Goal: Task Accomplishment & Management: Manage account settings

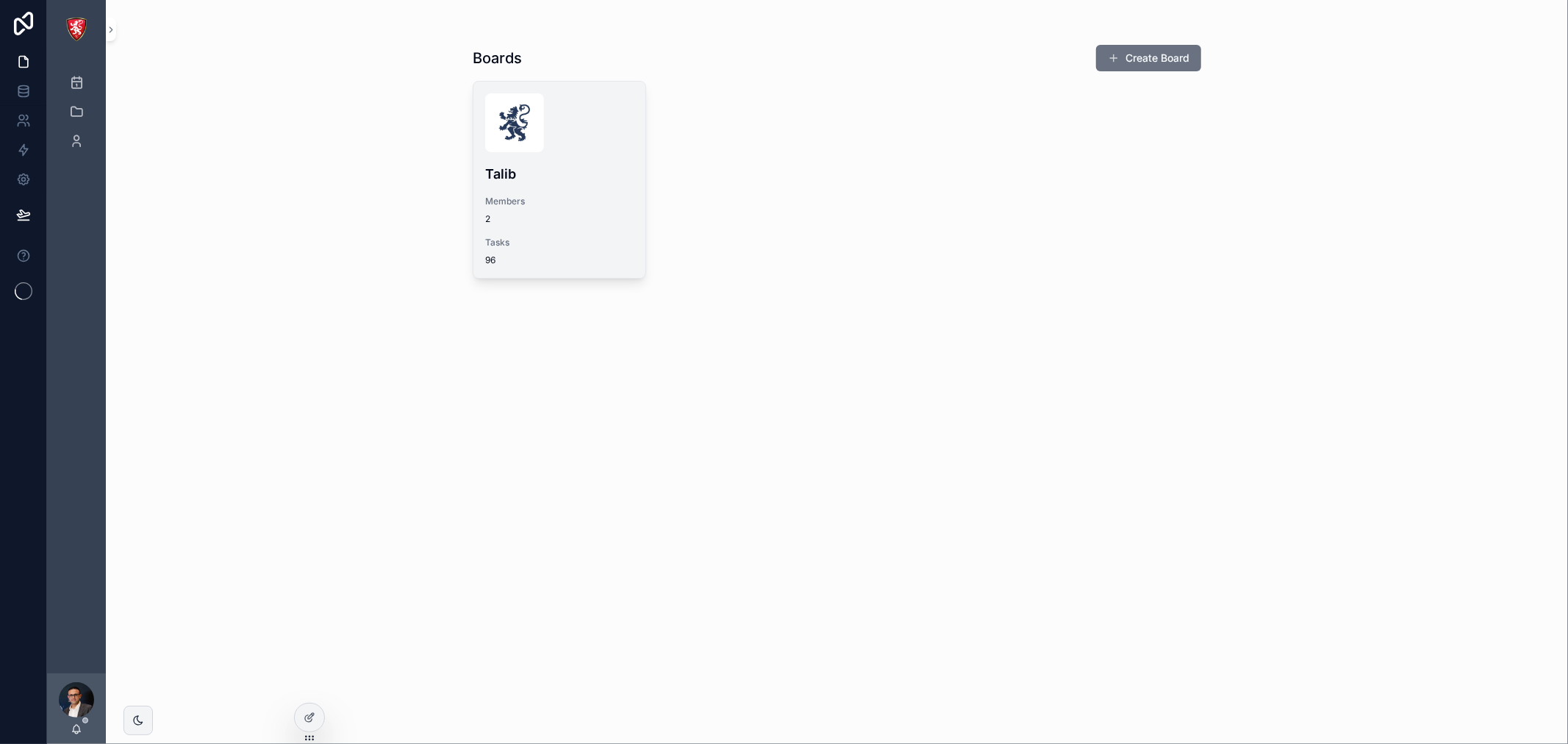
click at [534, 196] on span "Members" at bounding box center [559, 201] width 149 height 11
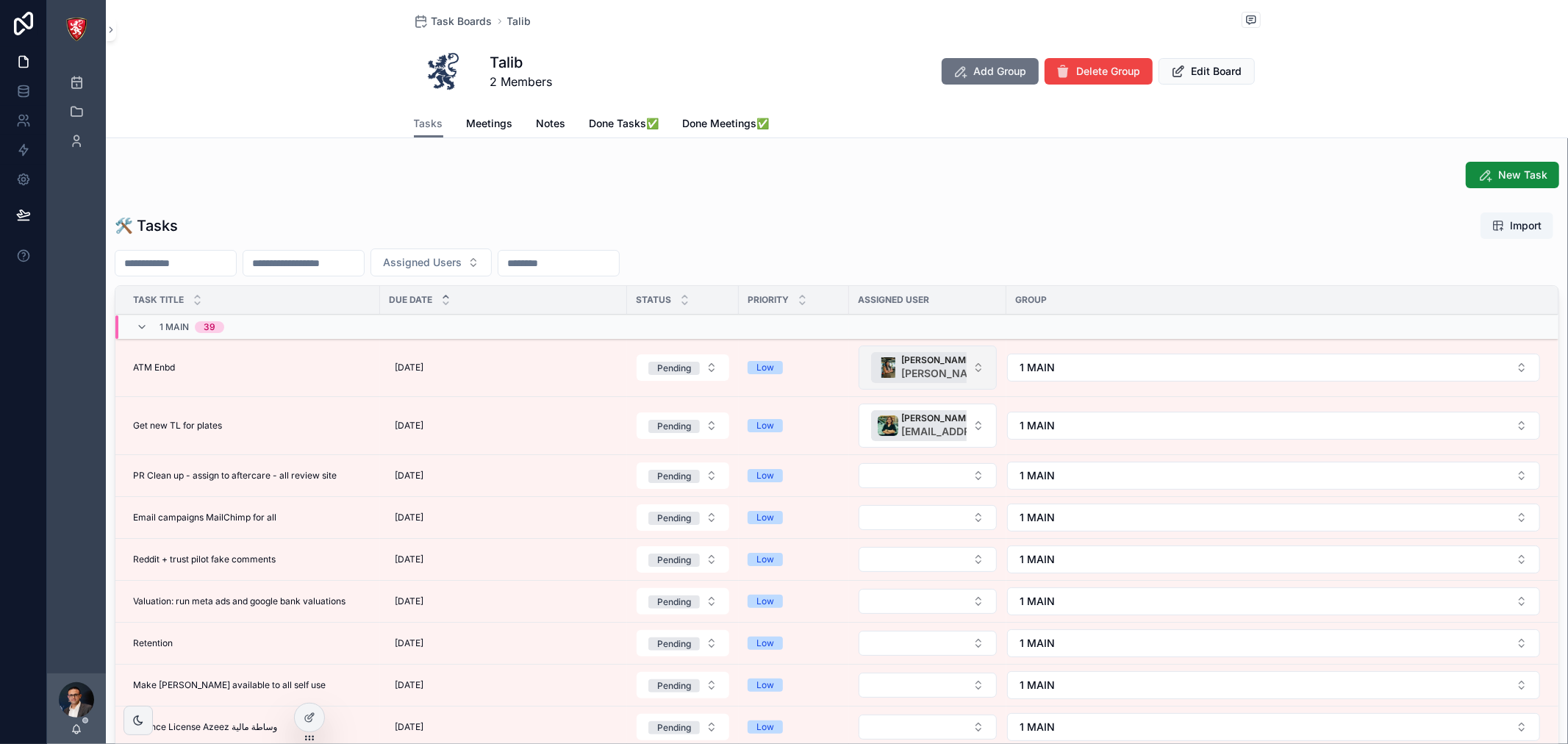
click at [978, 358] on button "[PERSON_NAME] [PERSON_NAME][EMAIL_ADDRESS][DOMAIN_NAME]" at bounding box center [927, 367] width 138 height 44
click at [949, 463] on div "[PERSON_NAME] [PERSON_NAME][EMAIL_ADDRESS][DOMAIN_NAME]" at bounding box center [917, 467] width 204 height 38
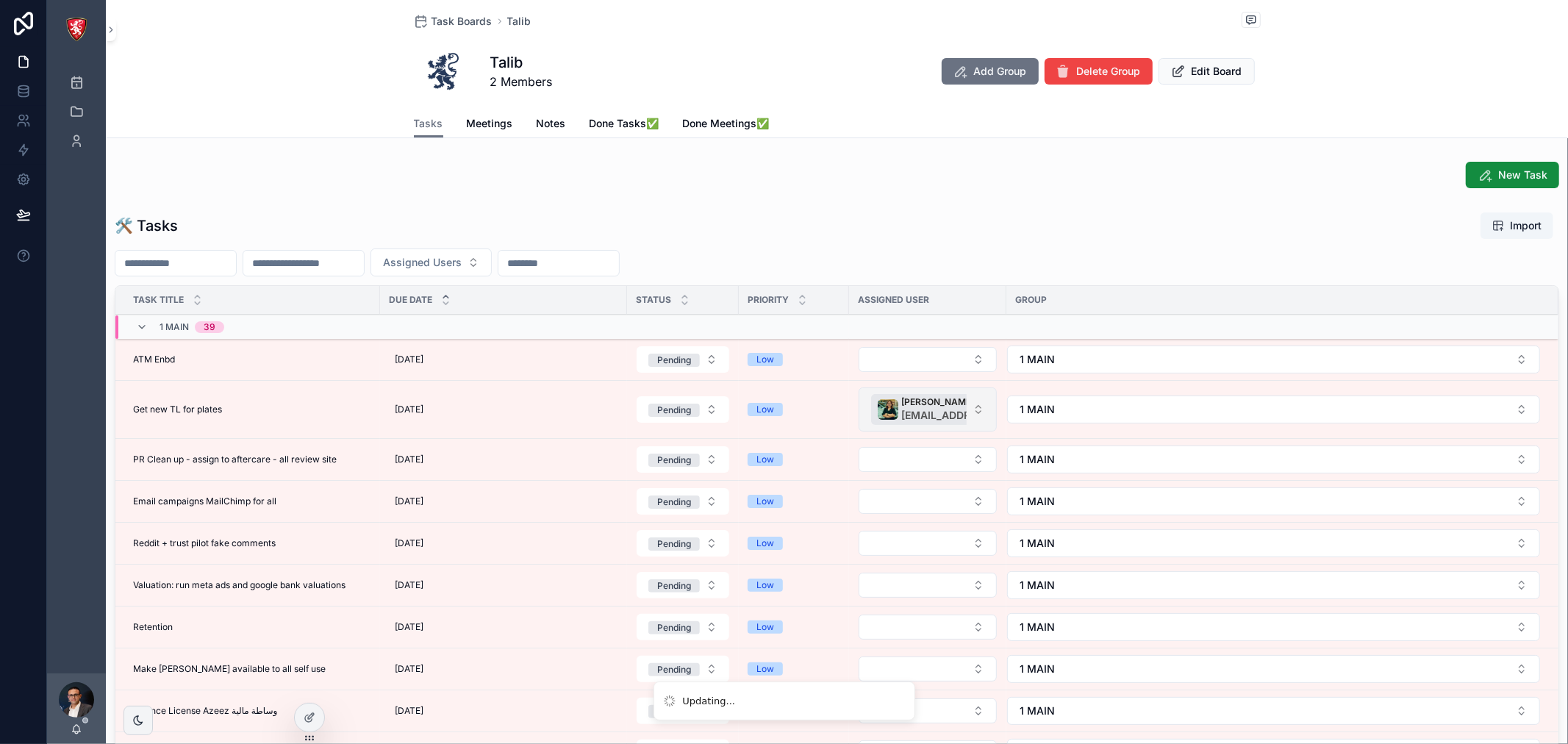
click at [974, 410] on button "Jhazz Kenan [EMAIL_ADDRESS][DOMAIN_NAME]" at bounding box center [927, 409] width 138 height 44
click at [923, 515] on span "[EMAIL_ADDRESS][DOMAIN_NAME]" at bounding box center [920, 515] width 152 height 14
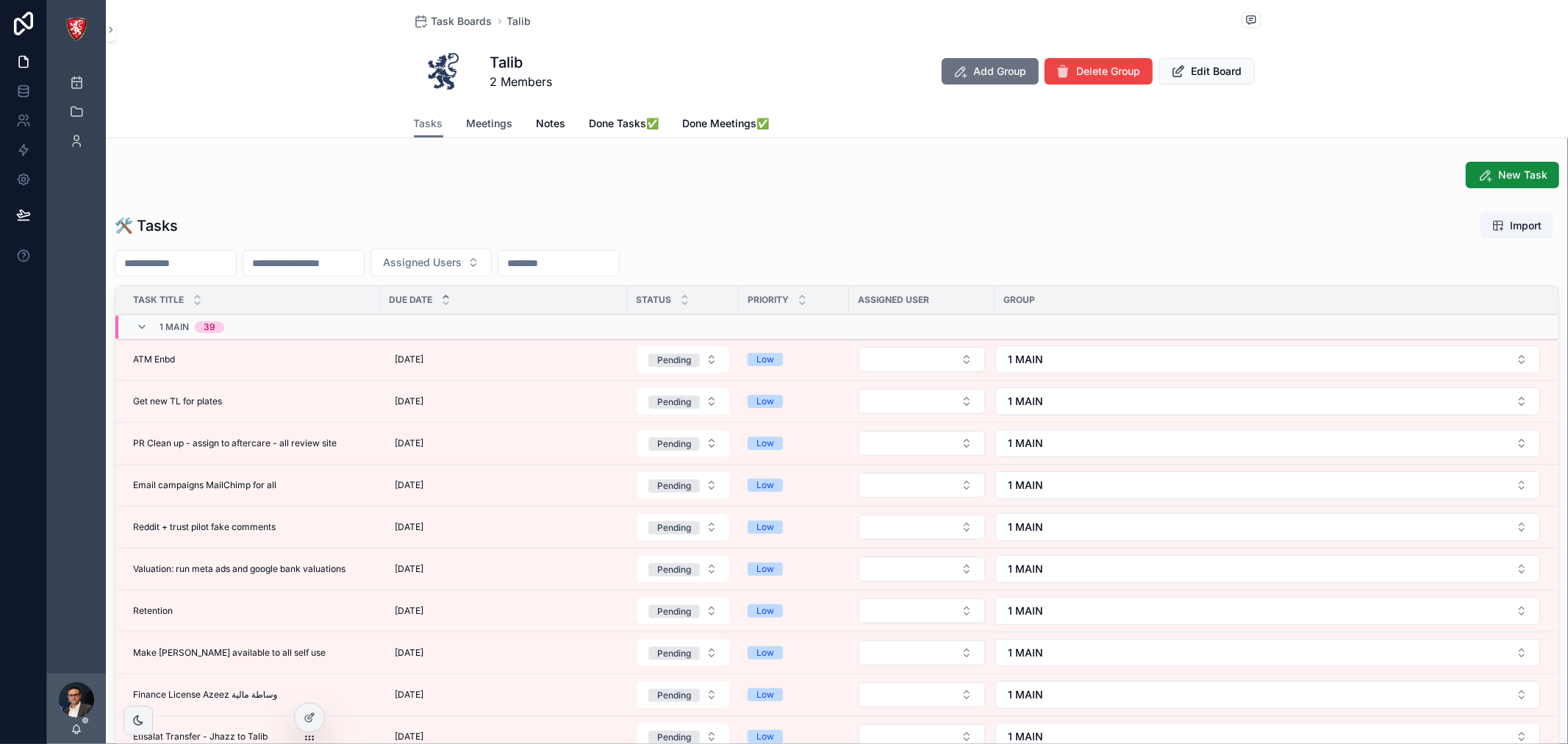
click at [498, 123] on span "Meetings" at bounding box center [490, 123] width 46 height 14
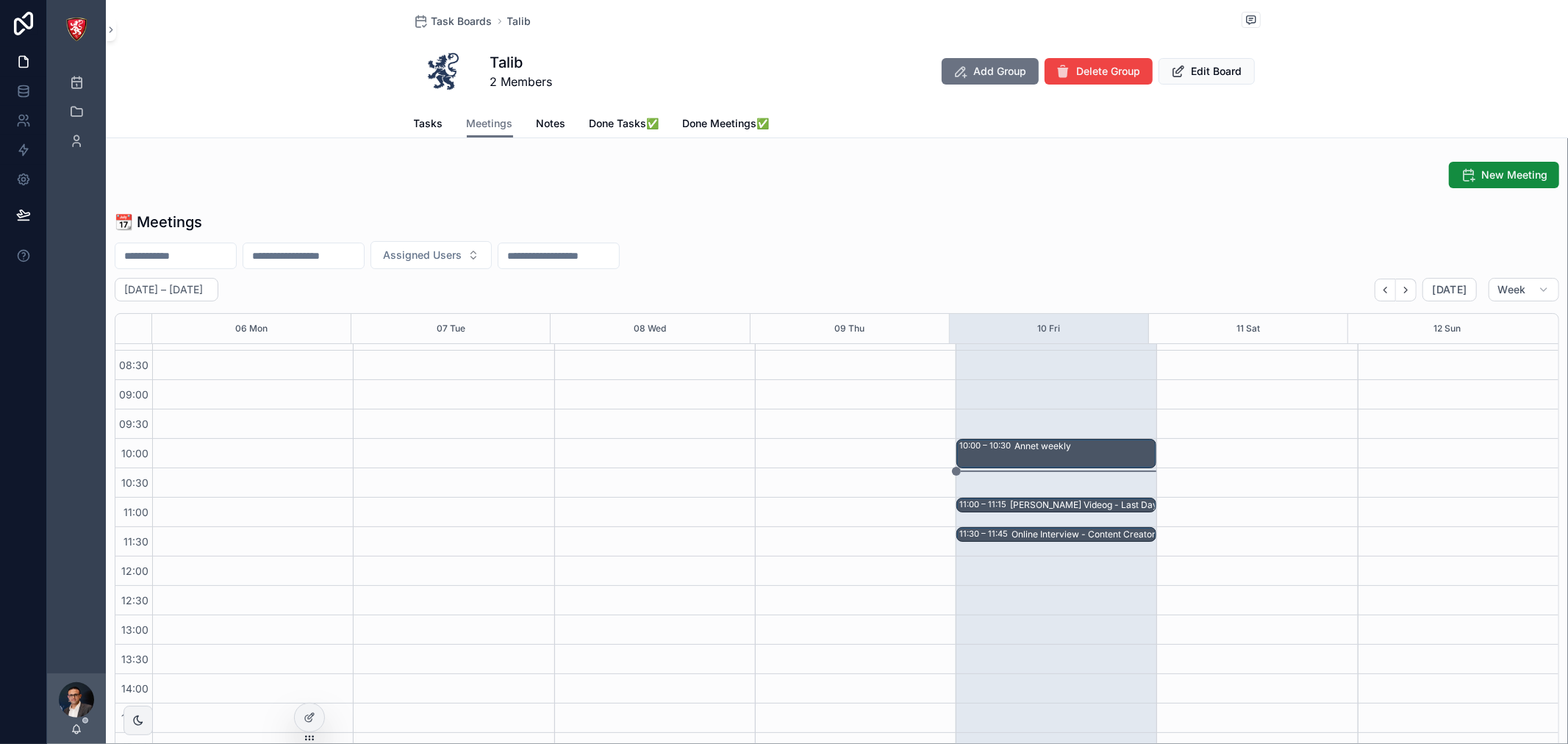
scroll to position [85, 0]
